Goal: Information Seeking & Learning: Learn about a topic

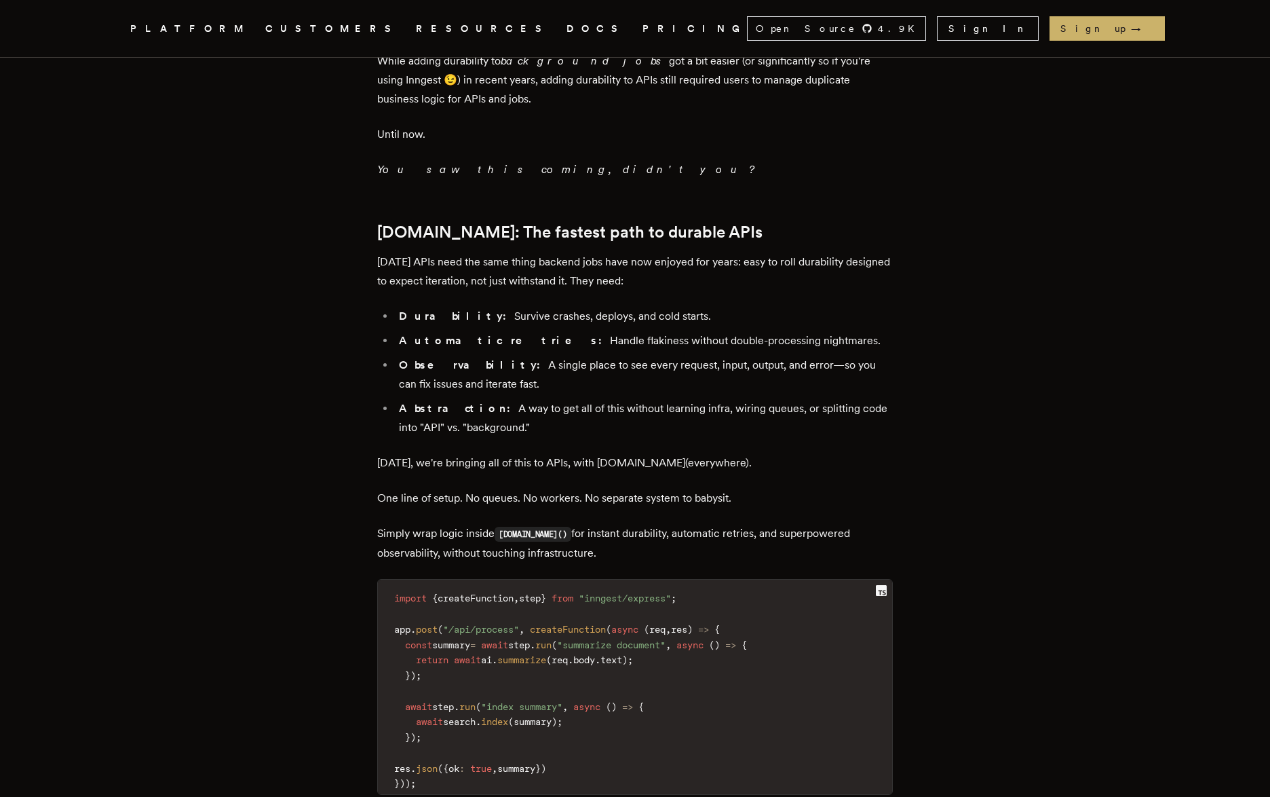
scroll to position [882, 0]
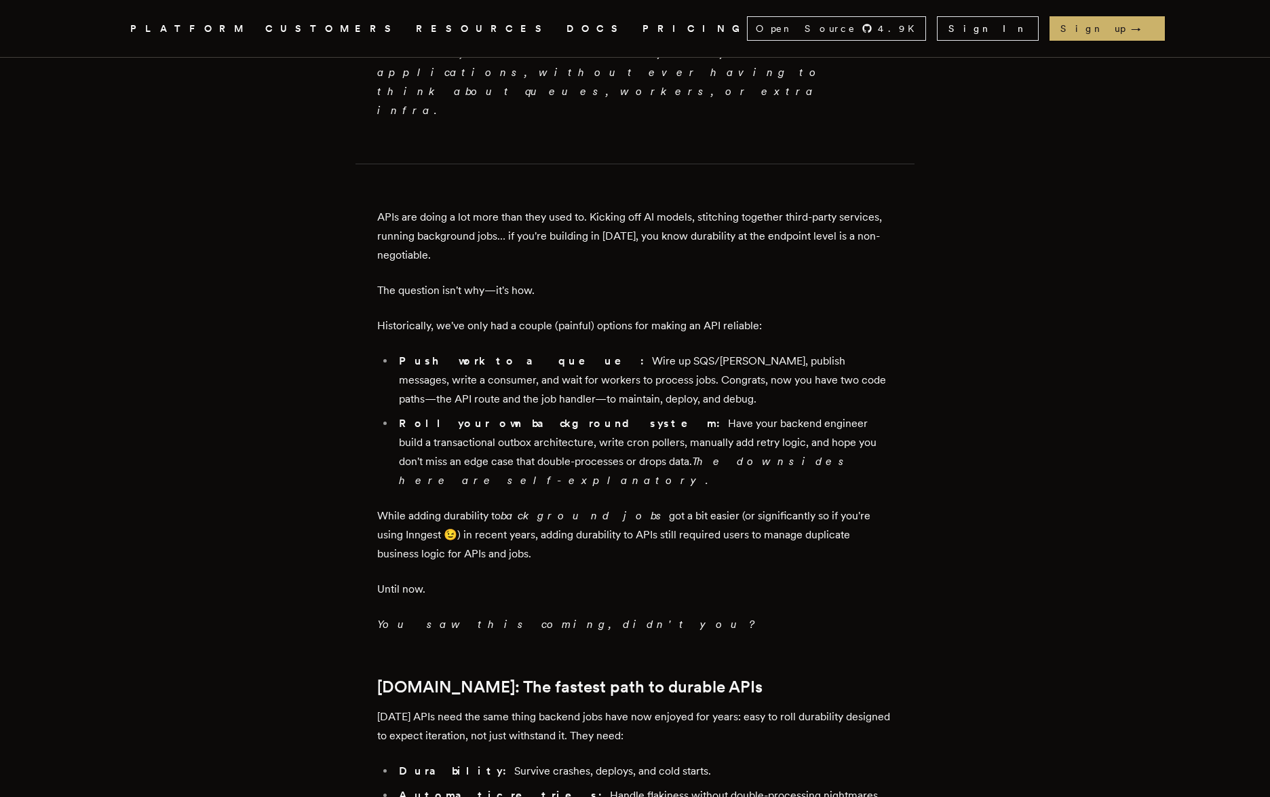
click at [643, 31] on link "PRICING" at bounding box center [695, 28] width 105 height 17
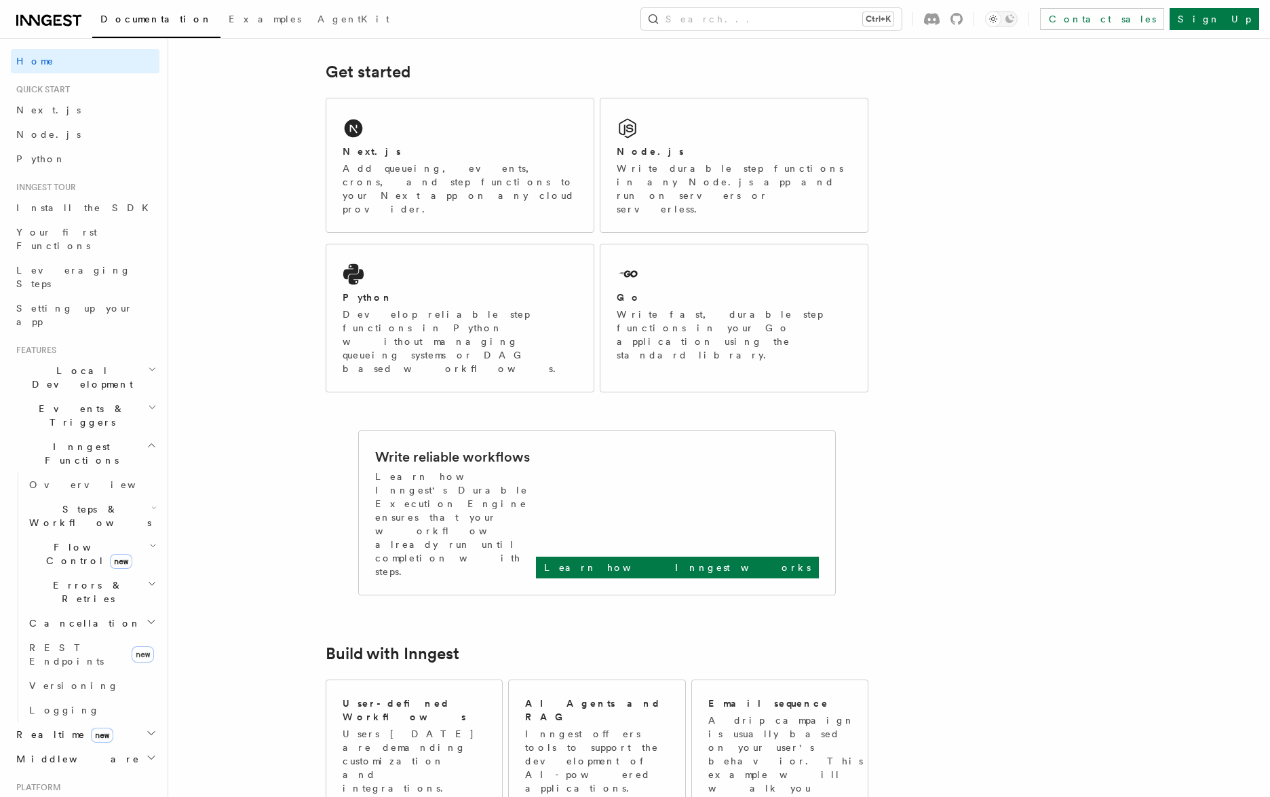
scroll to position [204, 0]
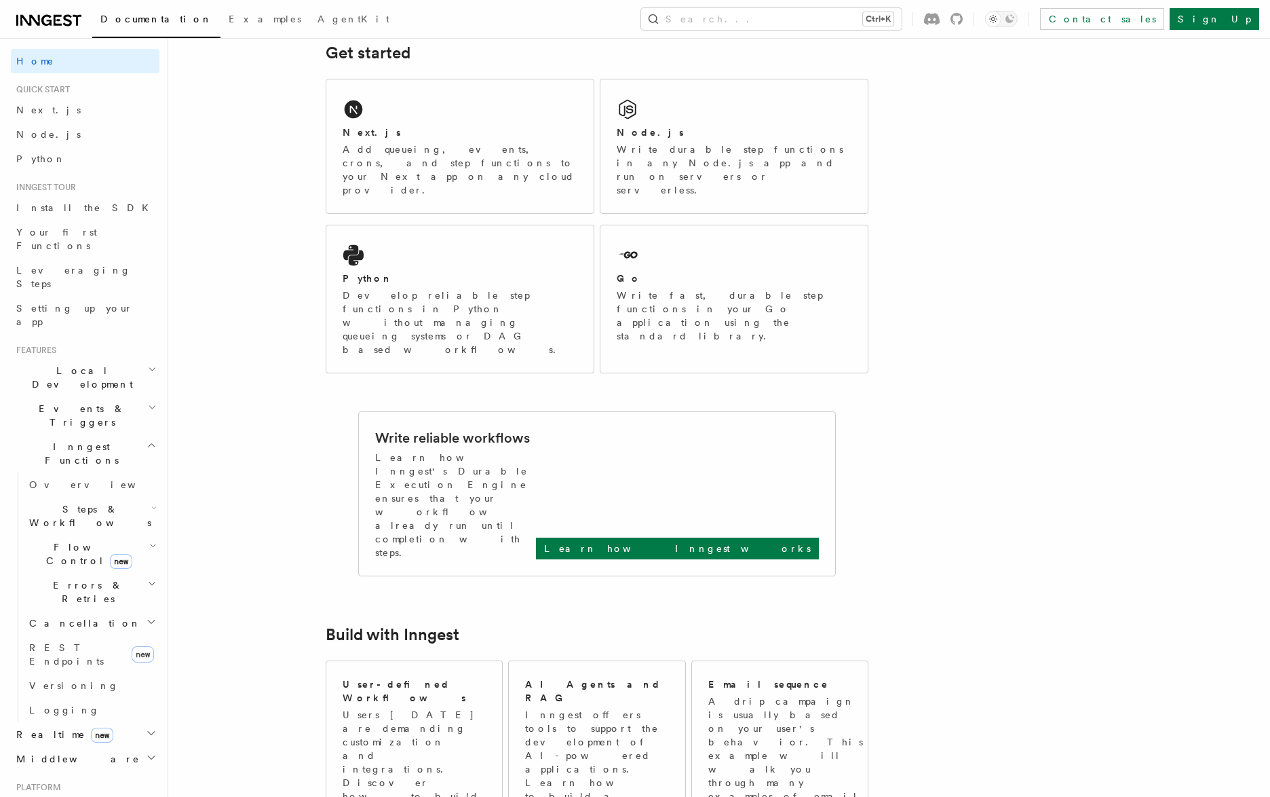
click at [131, 795] on h2 "Deployment" at bounding box center [85, 807] width 149 height 24
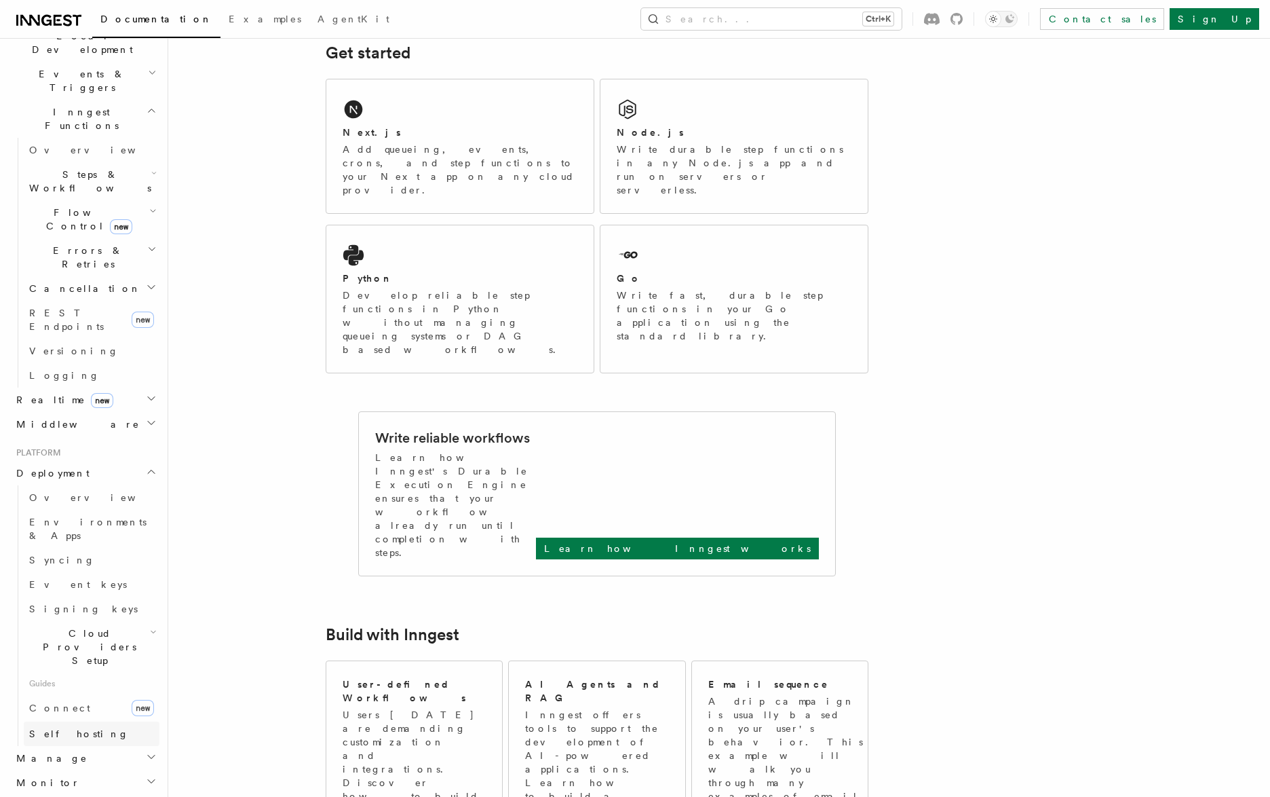
scroll to position [339, 0]
click at [50, 487] on span "Overview" at bounding box center [99, 492] width 140 height 11
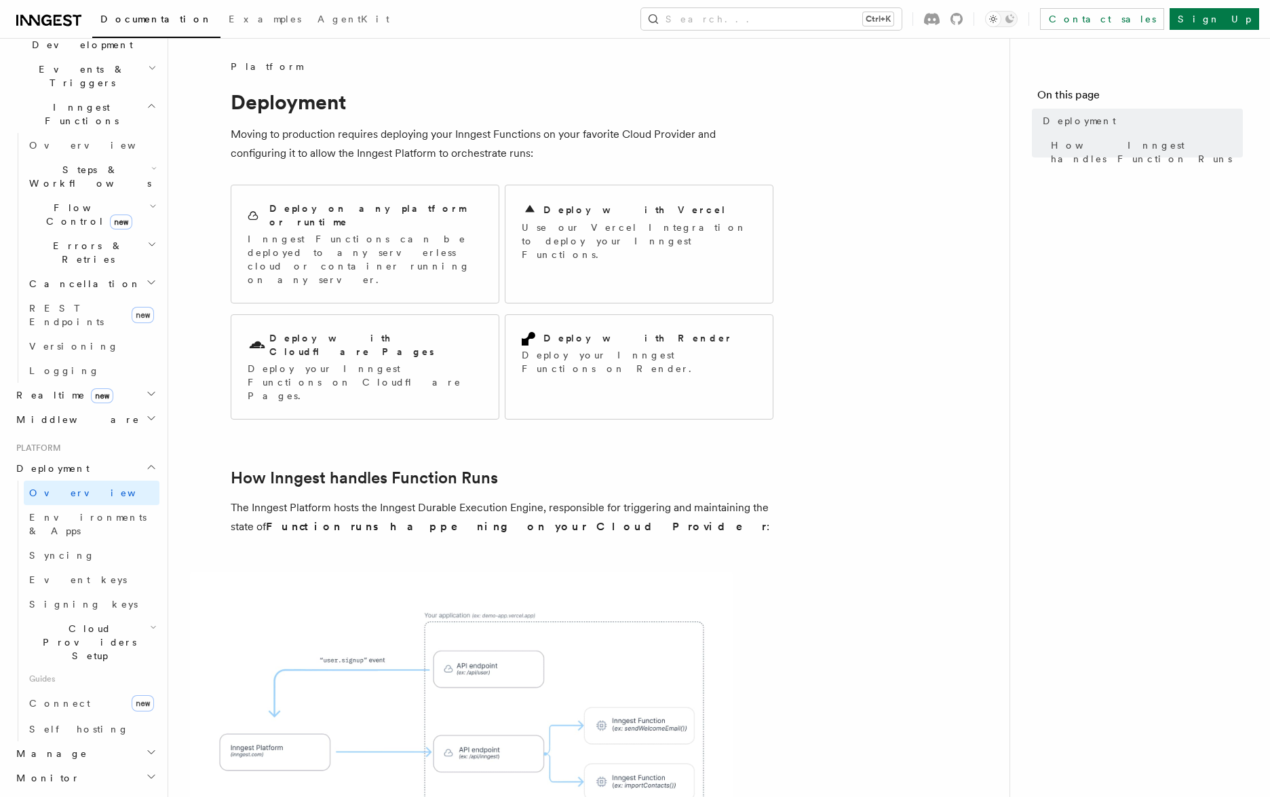
scroll to position [316, 0]
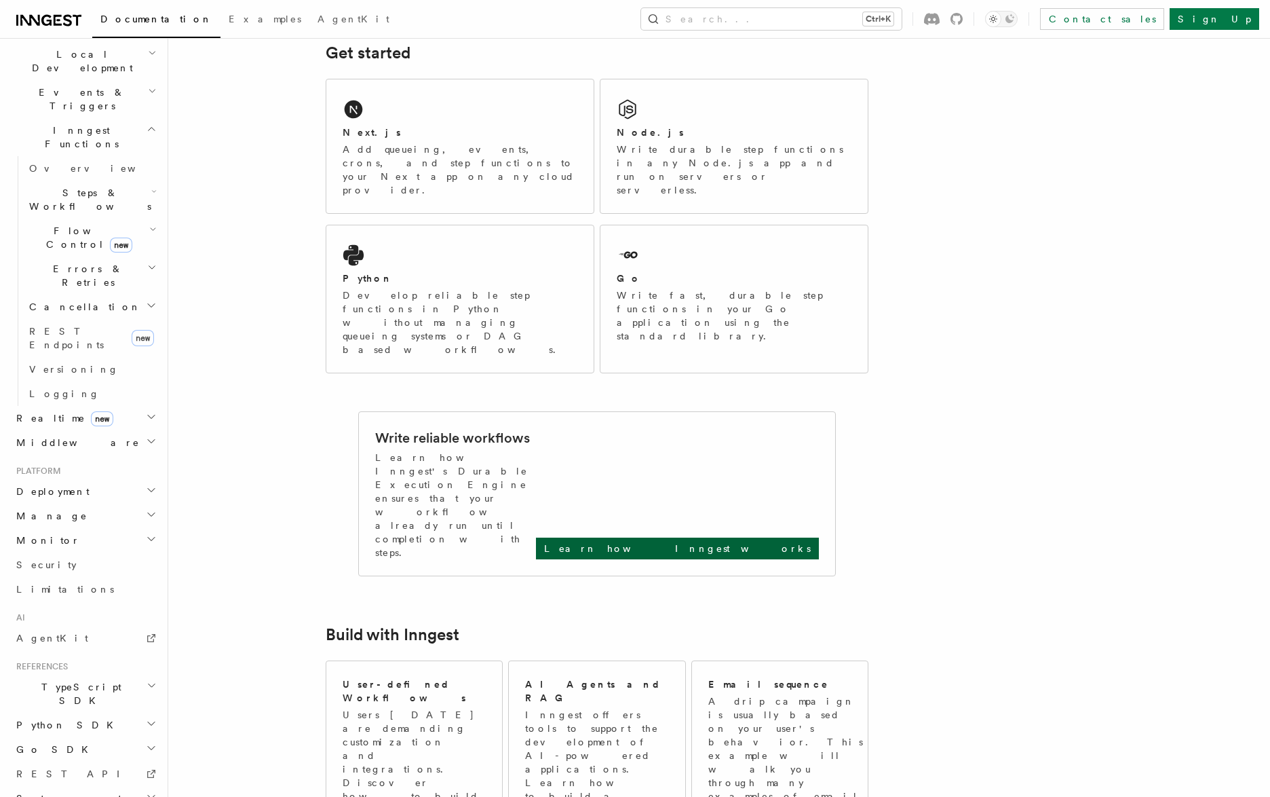
click at [782, 542] on p "Learn how Inngest works" at bounding box center [677, 549] width 267 height 14
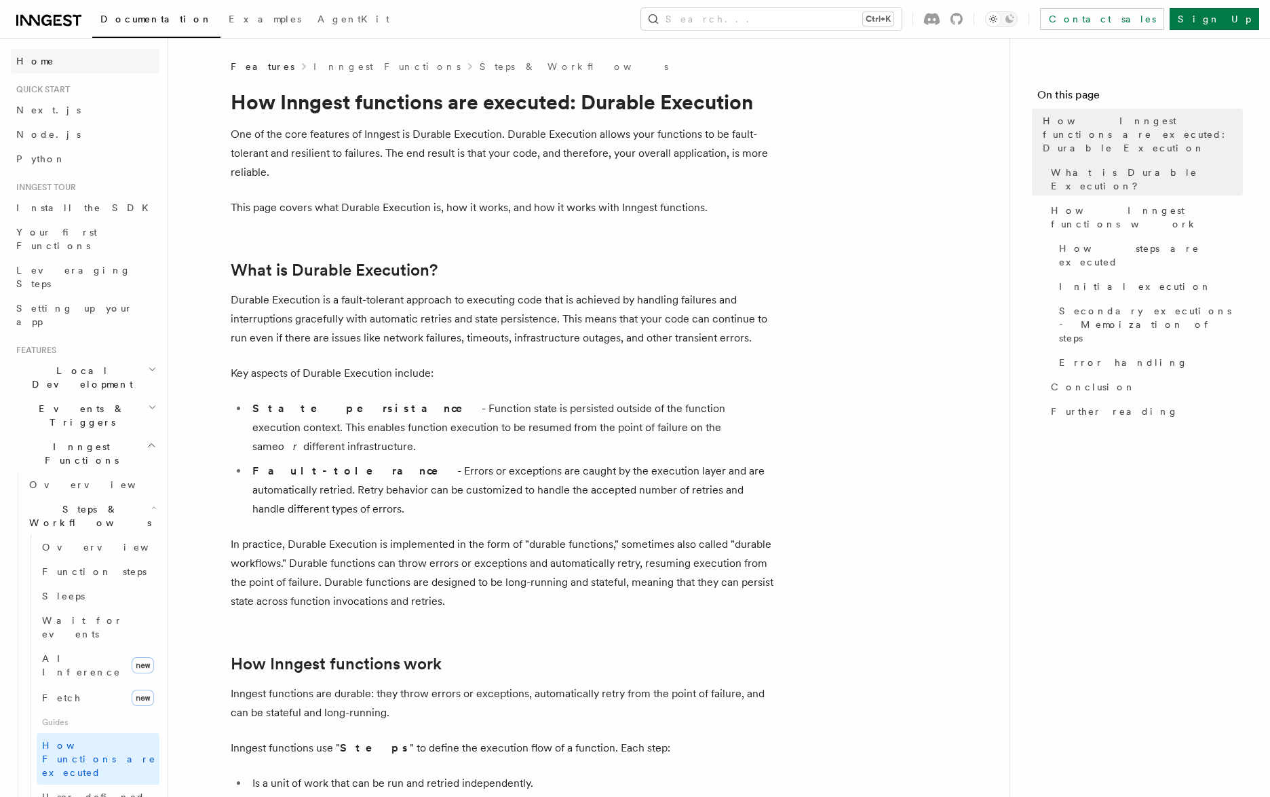
click at [30, 64] on span "Home" at bounding box center [35, 61] width 38 height 14
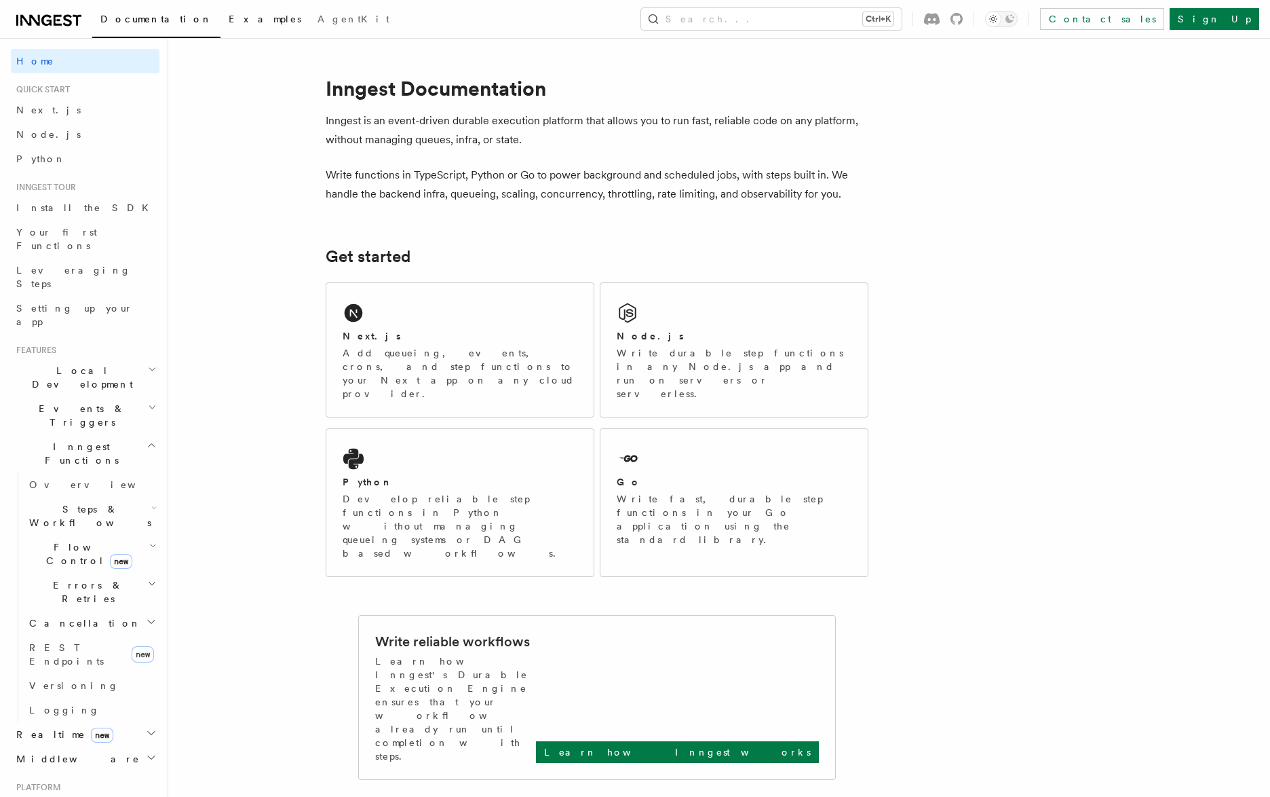
click at [229, 22] on span "Examples" at bounding box center [265, 19] width 73 height 11
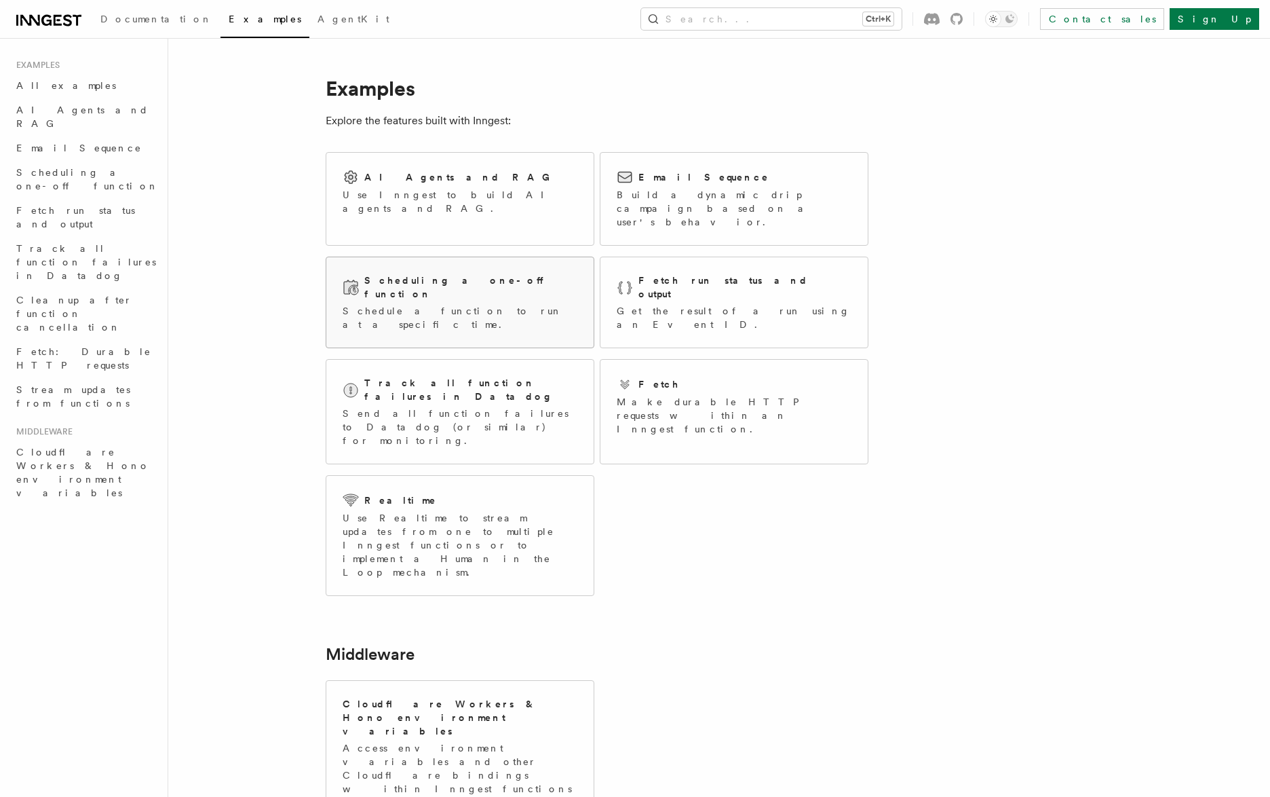
click at [466, 273] on h2 "Scheduling a one-off function" at bounding box center [470, 286] width 213 height 27
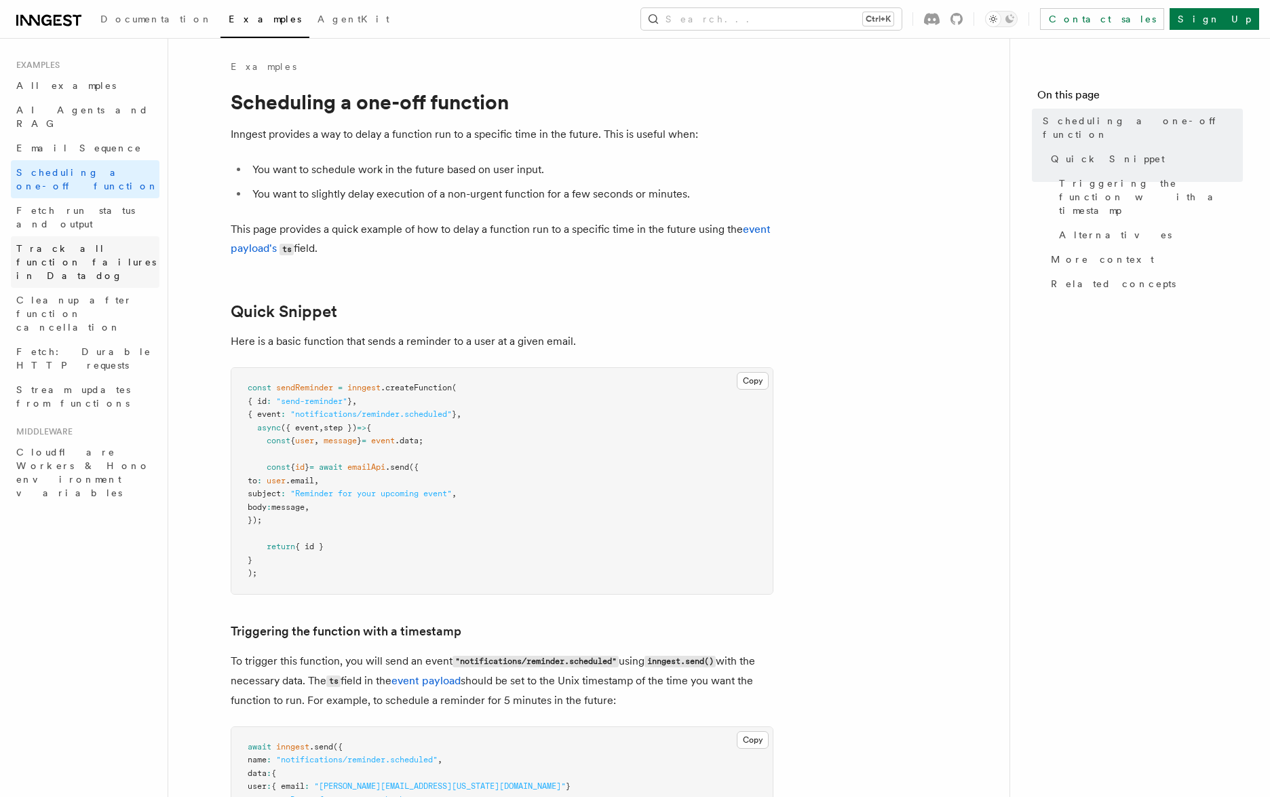
click at [88, 243] on span "Track all function failures in Datadog" at bounding box center [86, 262] width 140 height 38
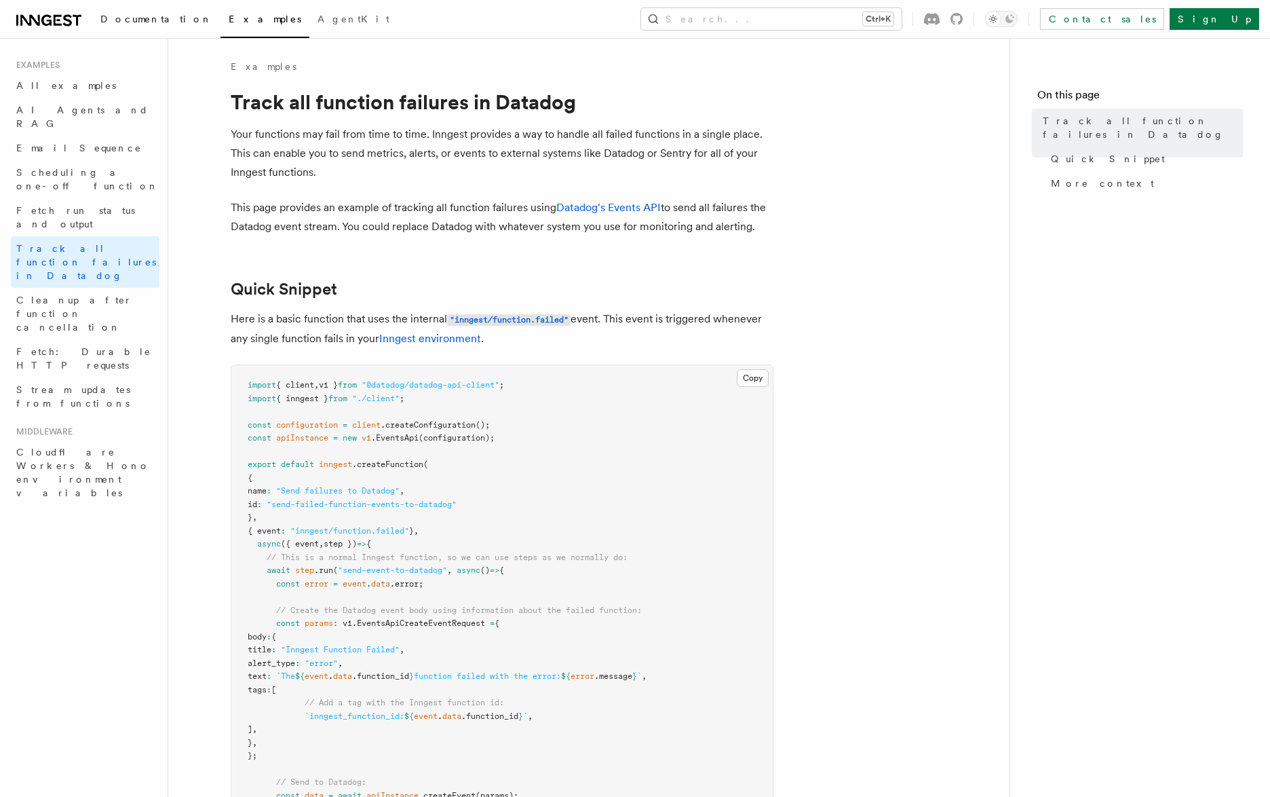
click at [120, 7] on link "Documentation" at bounding box center [156, 20] width 128 height 33
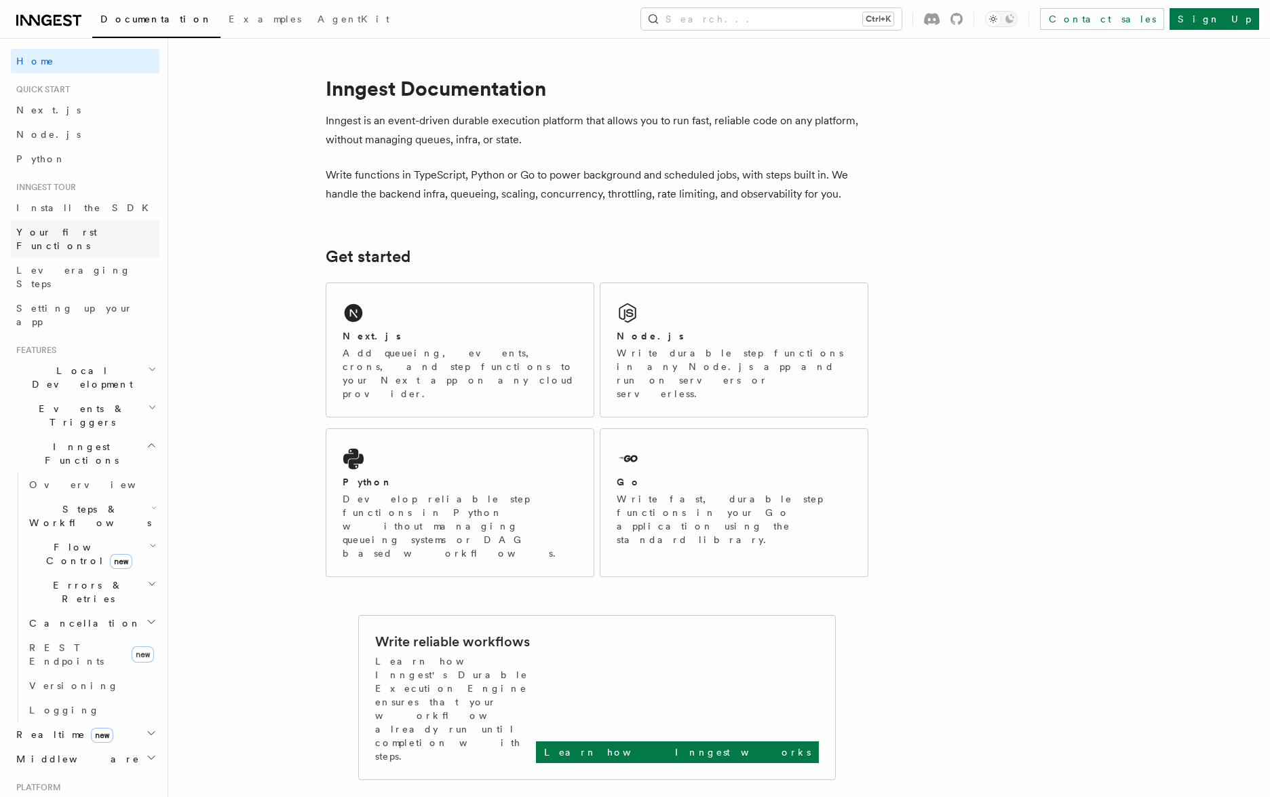
click at [114, 230] on link "Your first Functions" at bounding box center [85, 239] width 149 height 38
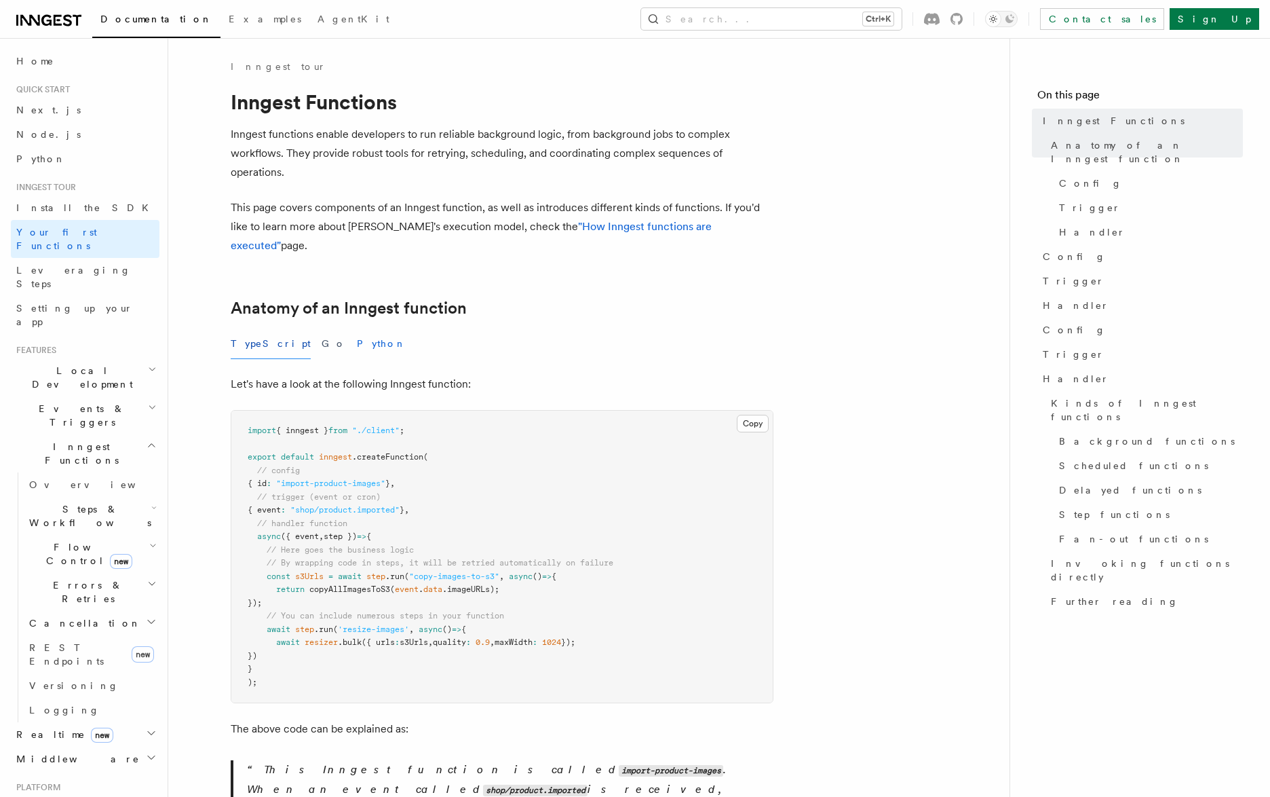
click at [357, 328] on button "Python" at bounding box center [382, 343] width 50 height 31
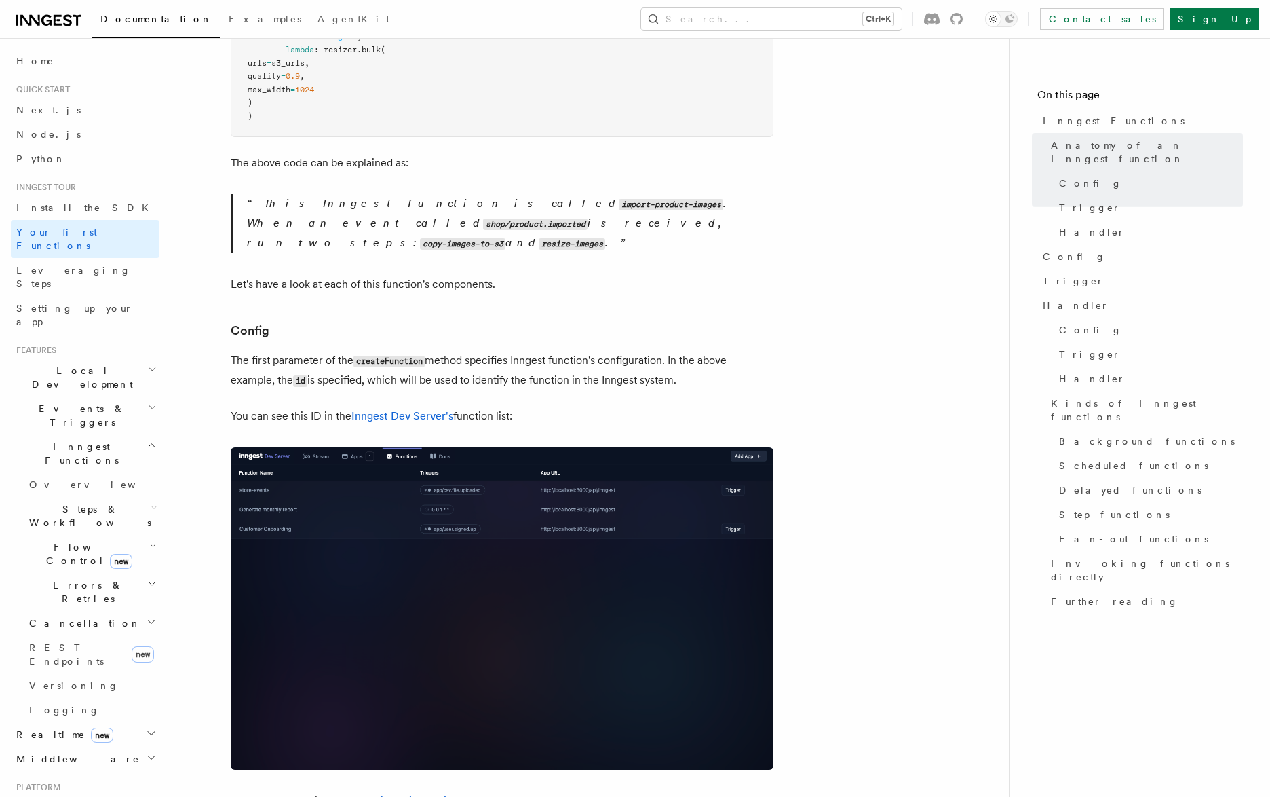
scroll to position [814, 0]
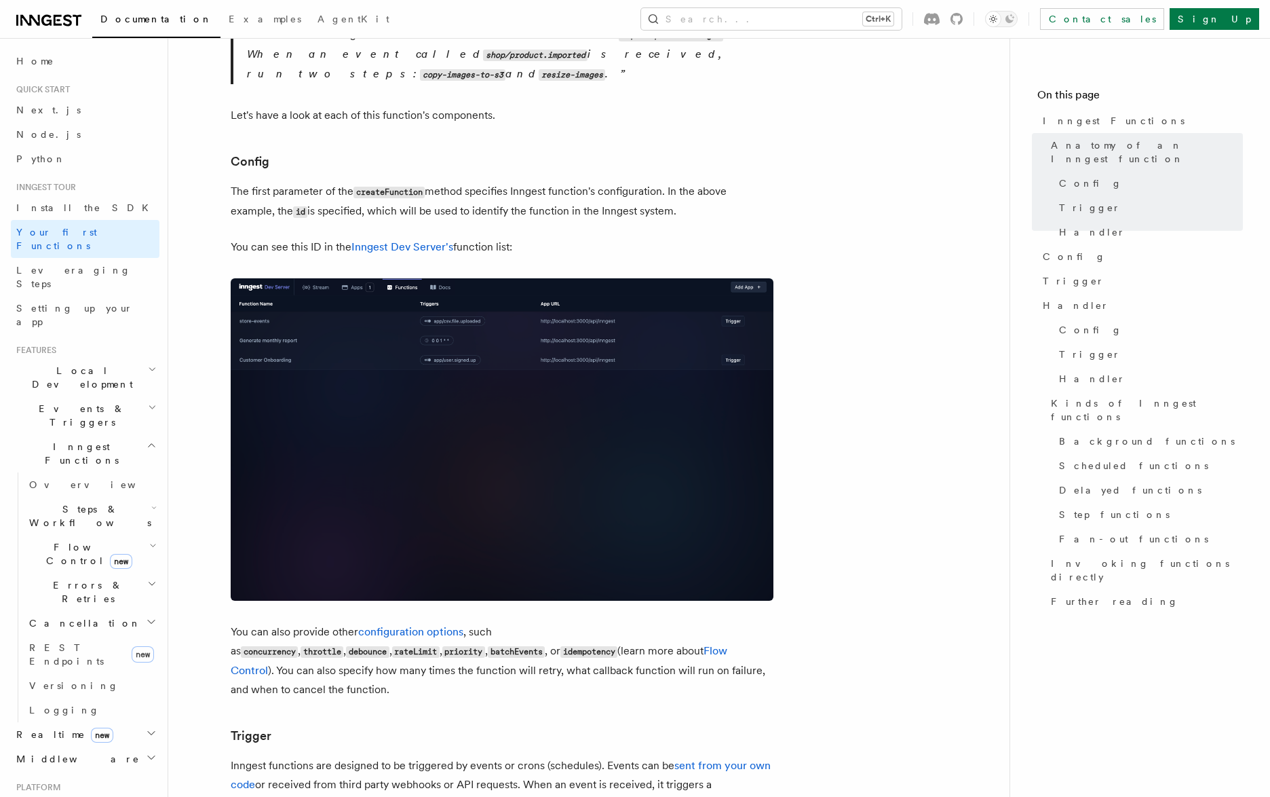
click at [495, 319] on img at bounding box center [502, 439] width 543 height 322
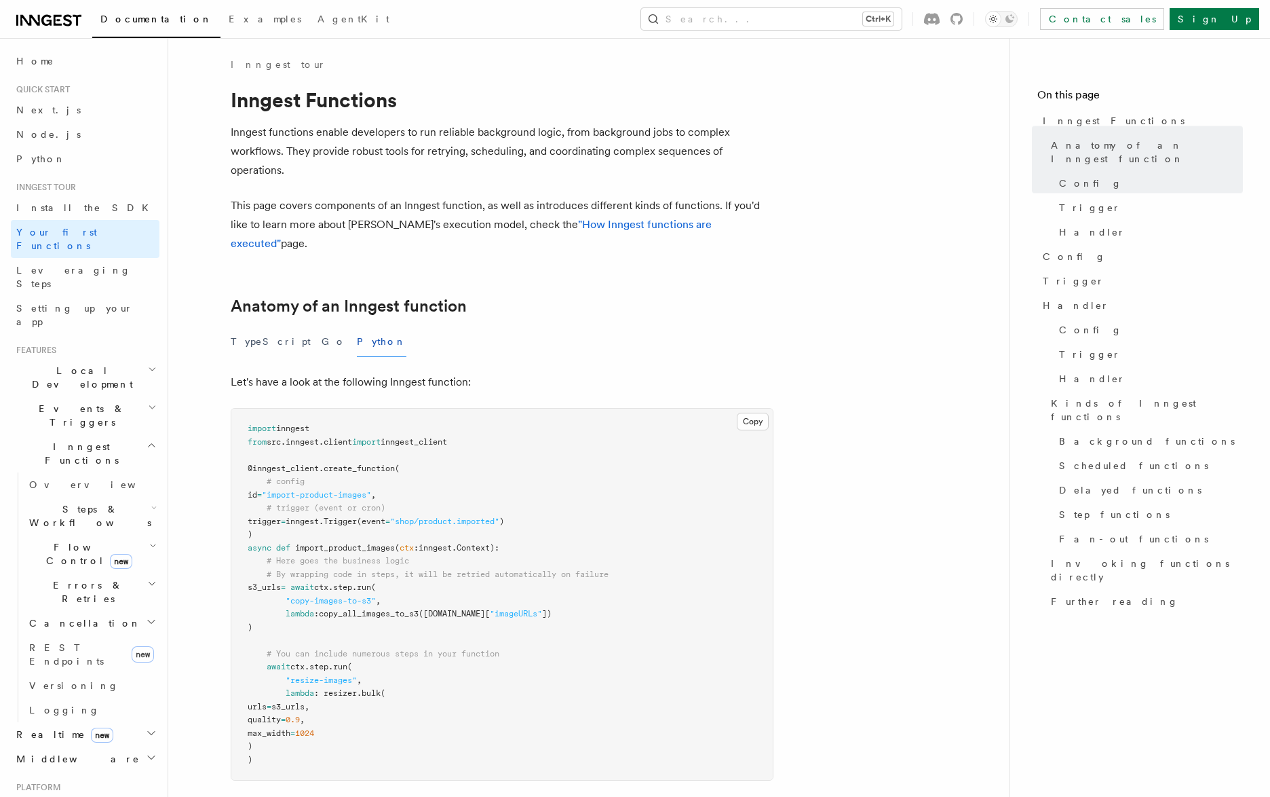
scroll to position [0, 0]
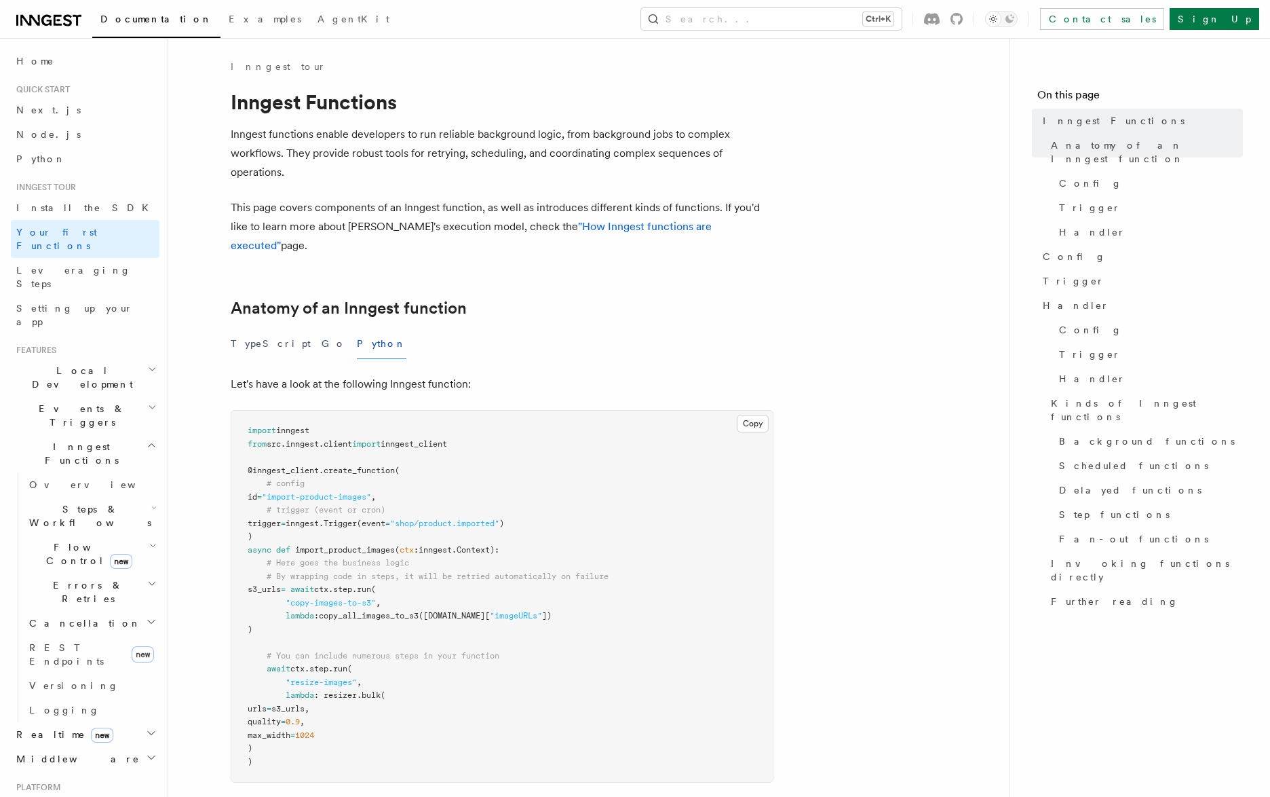
click at [54, 20] on icon at bounding box center [48, 20] width 65 height 16
